Goal: Find specific page/section: Find specific page/section

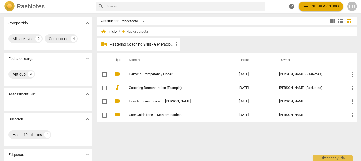
drag, startPoint x: 144, startPoint y: 41, endPoint x: 167, endPoint y: 53, distance: 25.3
click at [144, 41] on div "folder_shared Mastering Coaching Skills - Generación 31 more_vert" at bounding box center [139, 44] width 84 height 13
click at [156, 42] on p "Mastering Coaching Skills - Generación 31" at bounding box center [141, 45] width 64 height 6
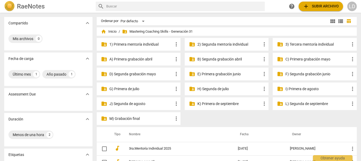
click at [308, 43] on p "3) Tercera mentoría individual" at bounding box center [318, 45] width 64 height 6
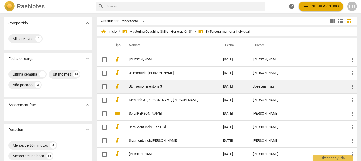
click at [150, 85] on link "JLF sesion mentoria 3" at bounding box center [166, 86] width 75 height 4
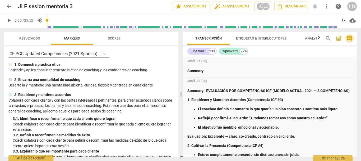
click at [350, 36] on span "comment" at bounding box center [349, 38] width 6 height 6
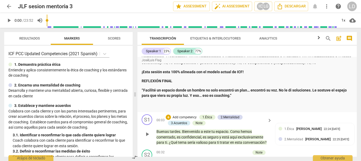
scroll to position [688, 0]
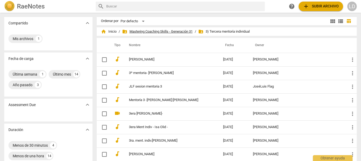
click at [159, 32] on span "folder_shared Mastering Coaching Skills - Generación 31" at bounding box center [157, 31] width 71 height 5
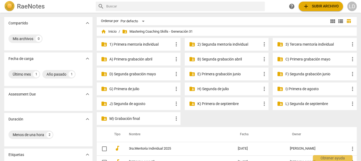
click at [307, 42] on p "3) Tercera mentoría individual" at bounding box center [318, 45] width 64 height 6
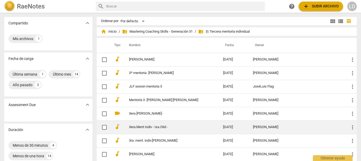
scroll to position [26, 0]
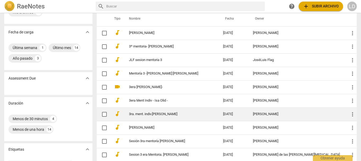
click at [150, 113] on link "3ra. ment. indiv.[PERSON_NAME]" at bounding box center [166, 114] width 75 height 4
